Goal: Find specific page/section: Find specific page/section

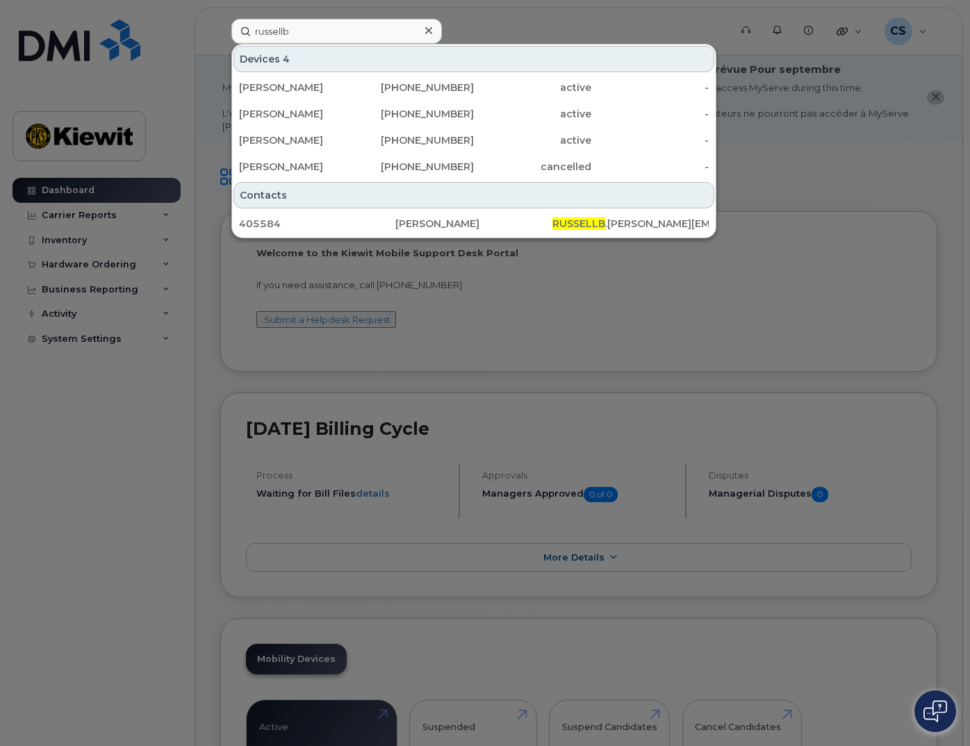
type input "russellb"
click at [322, 229] on div "405584" at bounding box center [317, 224] width 156 height 14
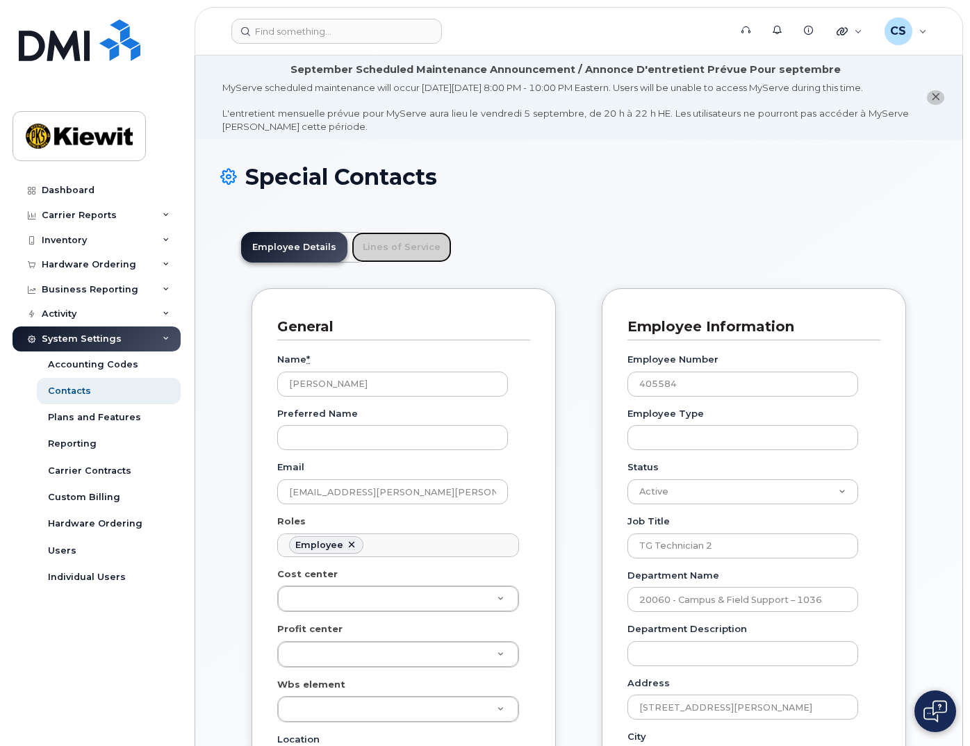
click at [418, 263] on link "Lines of Service" at bounding box center [402, 247] width 100 height 31
